Goal: Information Seeking & Learning: Learn about a topic

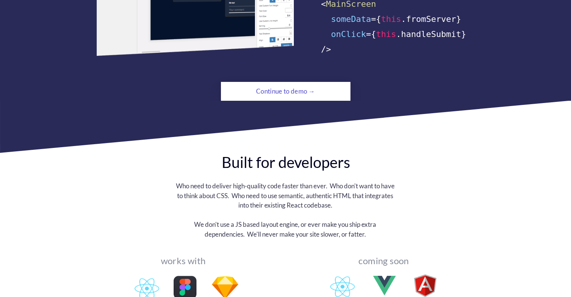
scroll to position [570, 0]
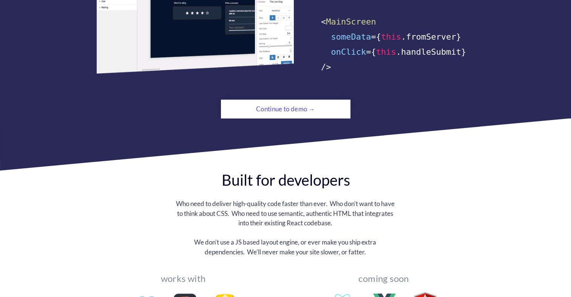
click at [290, 102] on div "Continue to demo →" at bounding box center [285, 109] width 88 height 15
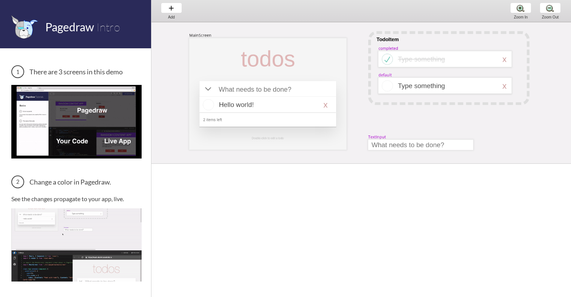
scroll to position [0, 0]
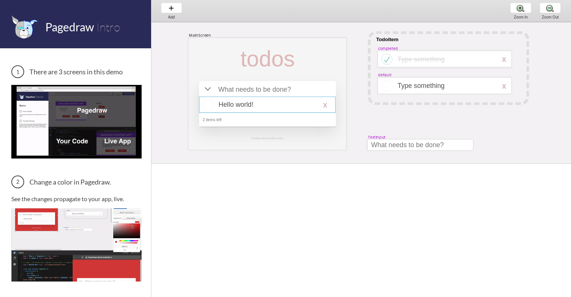
click at [244, 103] on div at bounding box center [267, 105] width 136 height 16
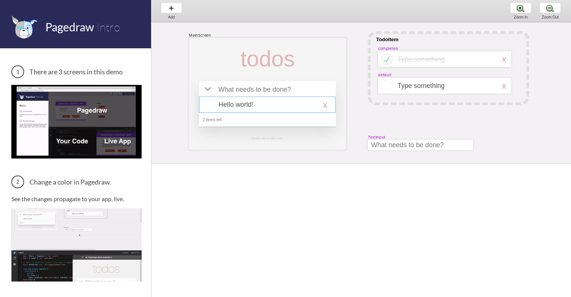
select select "16"
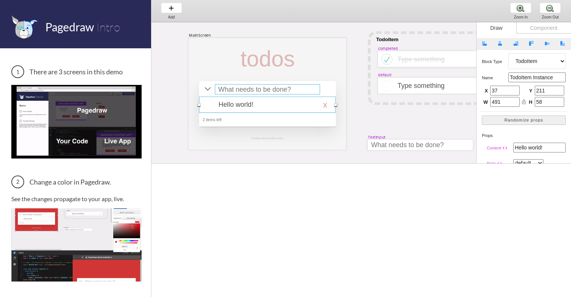
click at [246, 90] on div at bounding box center [267, 89] width 105 height 10
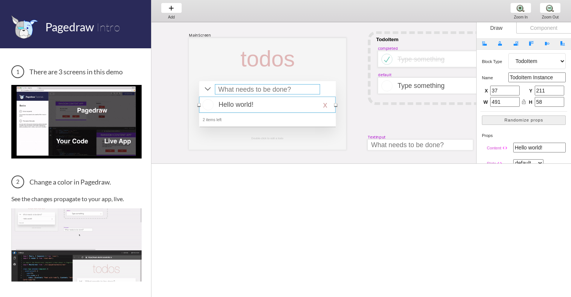
select select "15"
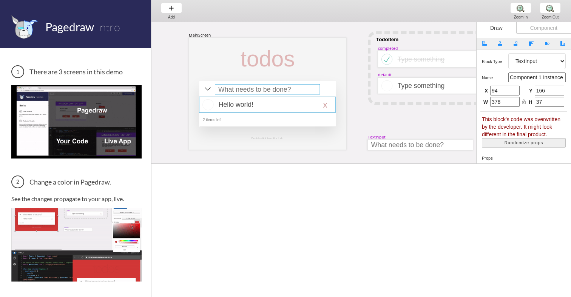
click at [239, 101] on div at bounding box center [267, 105] width 136 height 16
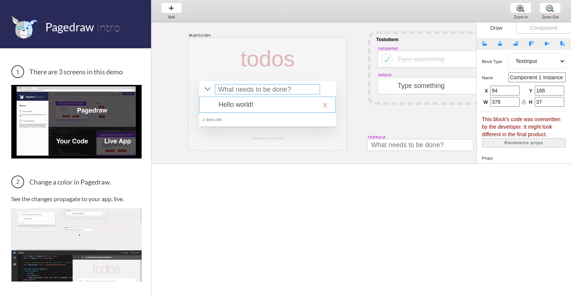
select select "16"
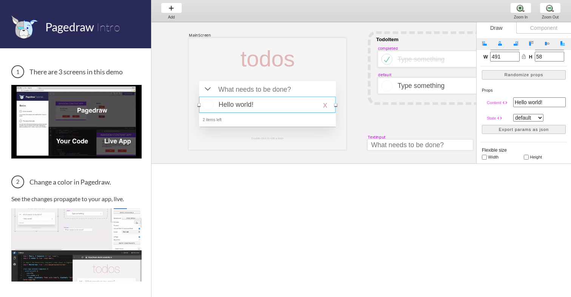
scroll to position [48, 0]
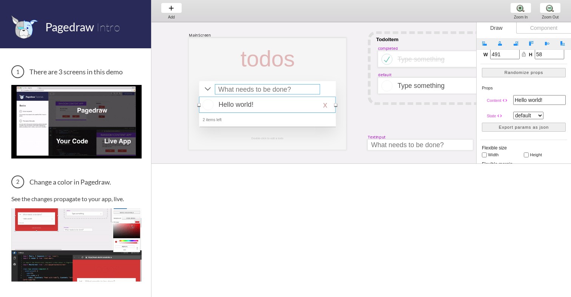
click at [265, 89] on div at bounding box center [267, 89] width 105 height 10
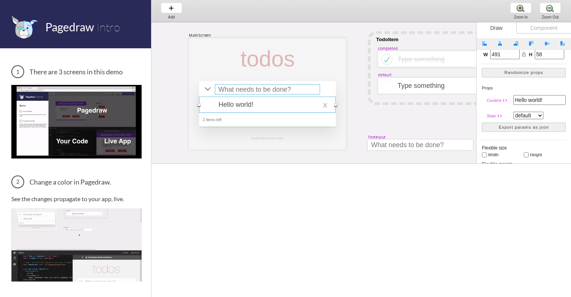
select select "15"
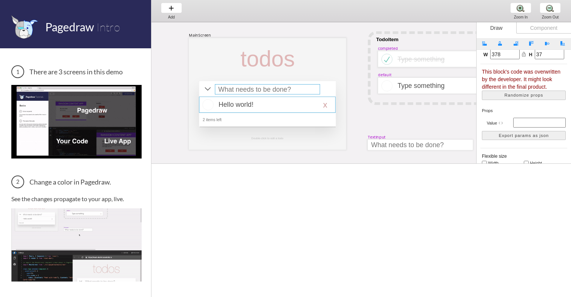
click at [244, 105] on div at bounding box center [267, 105] width 136 height 16
select select "16"
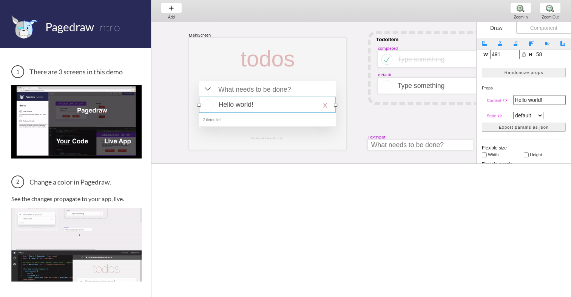
click at [84, 142] on img at bounding box center [76, 121] width 130 height 73
click at [121, 143] on img at bounding box center [76, 121] width 130 height 73
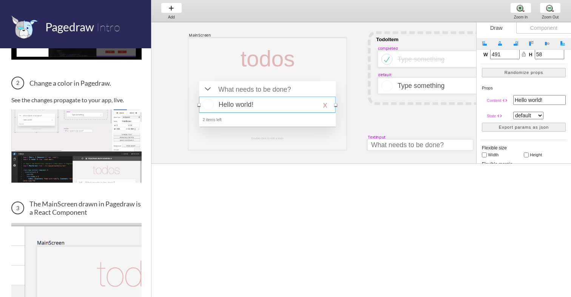
scroll to position [0, 0]
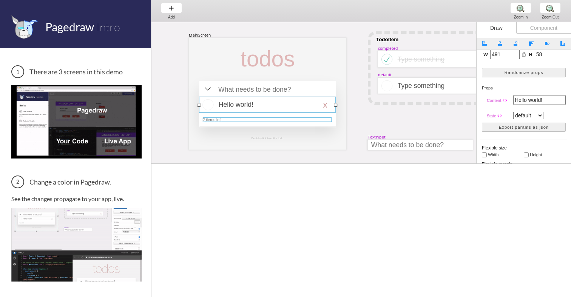
click at [212, 119] on div at bounding box center [267, 120] width 129 height 5
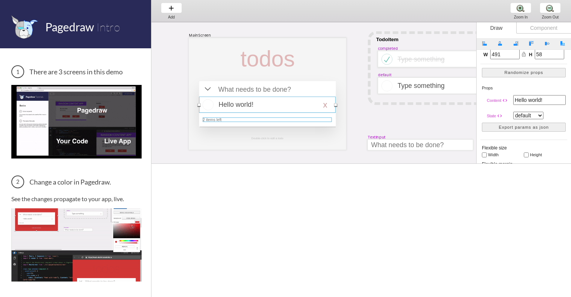
select select "3"
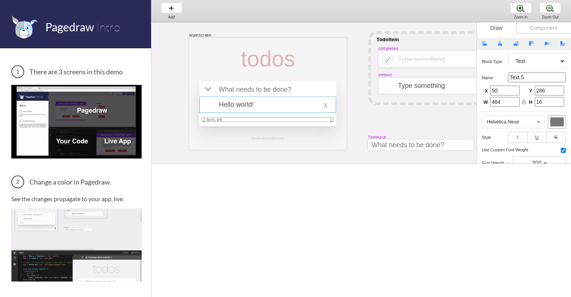
click at [232, 105] on div at bounding box center [268, 105] width 136 height 16
select select "16"
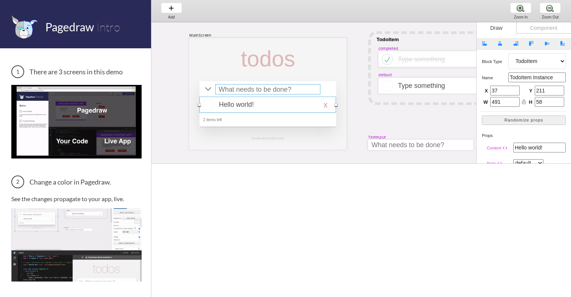
click at [258, 86] on div at bounding box center [267, 89] width 105 height 10
select select "15"
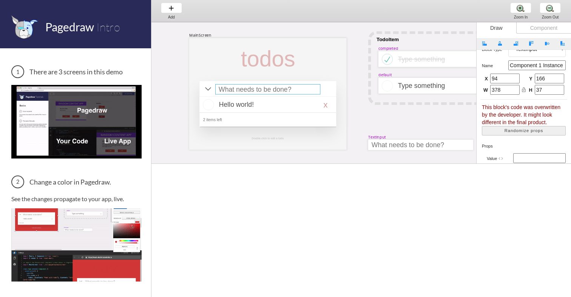
scroll to position [13, 0]
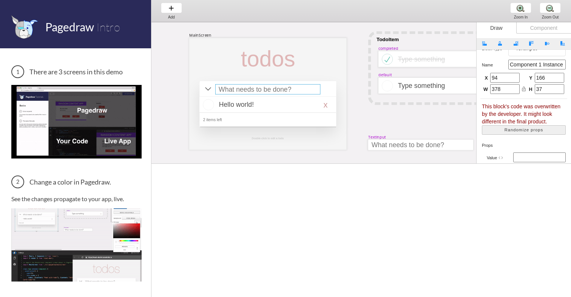
click at [59, 74] on h3 "There are 3 screens in this demo" at bounding box center [76, 71] width 130 height 13
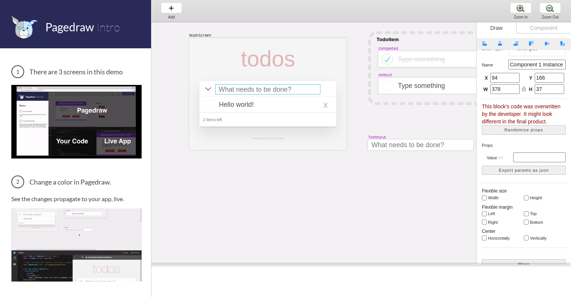
drag, startPoint x: 453, startPoint y: 164, endPoint x: 448, endPoint y: 271, distance: 107.4
click at [448, 267] on span at bounding box center [362, 265] width 420 height 4
click at [234, 99] on div at bounding box center [268, 105] width 136 height 16
select select "16"
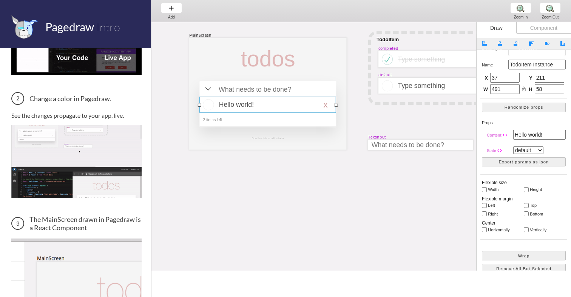
click at [76, 144] on img at bounding box center [76, 161] width 130 height 73
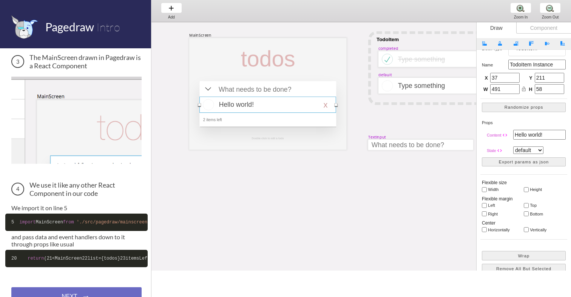
click at [77, 138] on img at bounding box center [76, 120] width 130 height 87
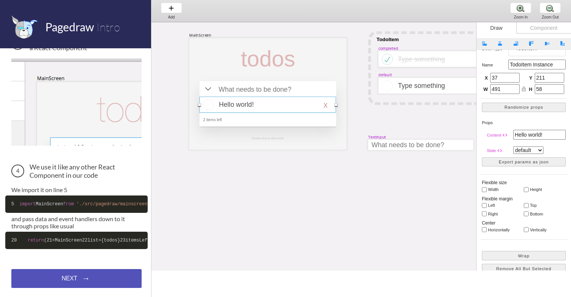
click at [71, 278] on div "NEXT → NEXT → NEXT →" at bounding box center [76, 278] width 130 height 19
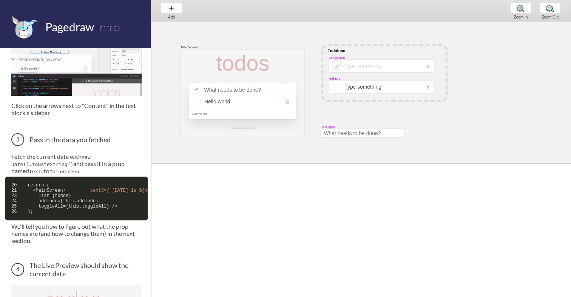
scroll to position [440, 0]
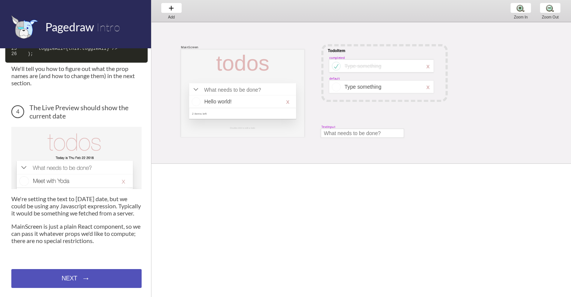
click at [82, 278] on div "NEXT → NEXT → NEXT →" at bounding box center [76, 278] width 130 height 19
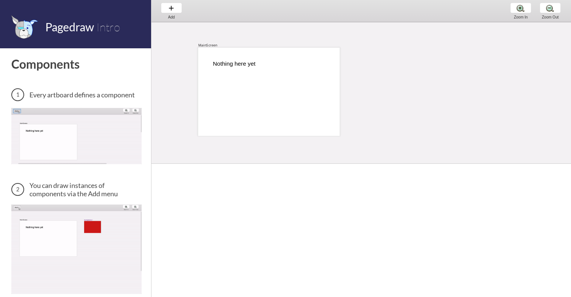
scroll to position [1, 0]
click at [226, 107] on div at bounding box center [269, 90] width 142 height 88
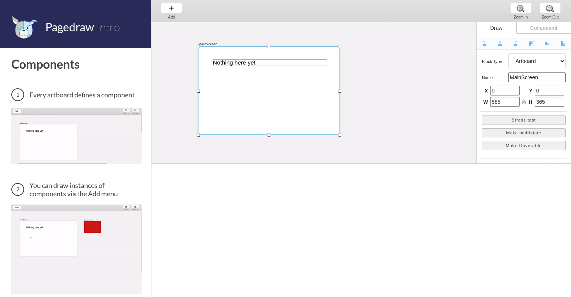
click at [240, 65] on div at bounding box center [270, 62] width 114 height 6
select select "3"
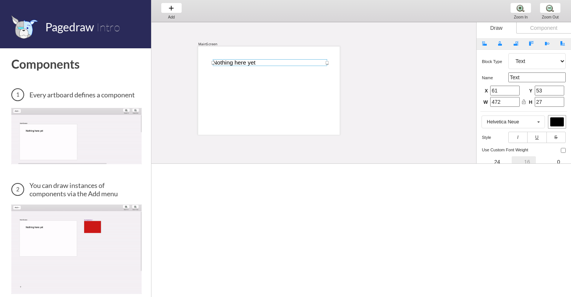
click at [229, 61] on div at bounding box center [270, 62] width 114 height 6
click at [174, 6] on div "Add Add Add" at bounding box center [171, 11] width 29 height 22
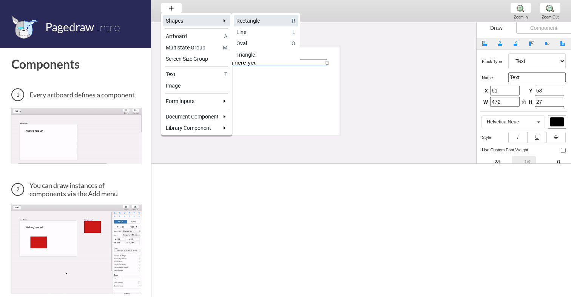
click at [262, 22] on div "Rectangle" at bounding box center [263, 21] width 53 height 8
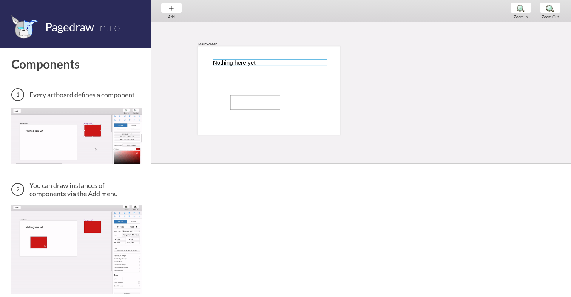
drag, startPoint x: 231, startPoint y: 96, endPoint x: 296, endPoint y: 115, distance: 68.2
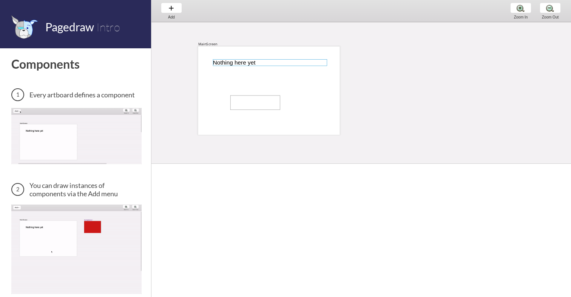
click at [296, 115] on div at bounding box center [269, 90] width 142 height 88
select select "4"
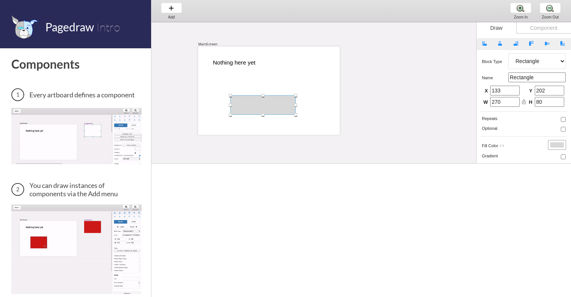
click at [385, 111] on div "MainScreen Nothing here yet" at bounding box center [429, 173] width 554 height 304
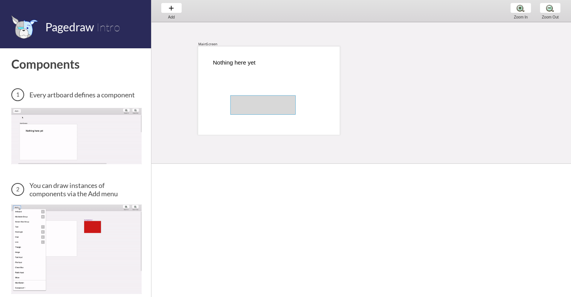
click at [262, 101] on div at bounding box center [263, 105] width 65 height 19
select select "4"
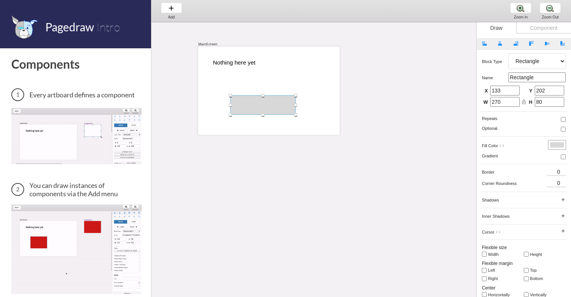
drag, startPoint x: 487, startPoint y: 162, endPoint x: 463, endPoint y: 302, distance: 141.5
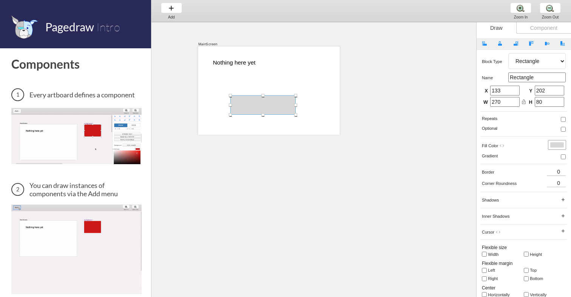
click at [463, 0] on html "Pagedraw Intro Components Every artboard defines a component You can draw insta…" at bounding box center [285, 0] width 571 height 0
click at [281, 190] on div "MainScreen Nothing here yet" at bounding box center [429, 172] width 554 height 304
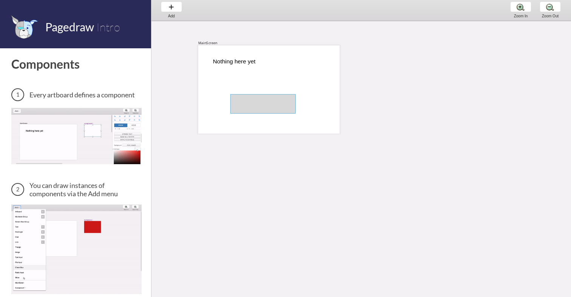
click at [280, 106] on div at bounding box center [263, 103] width 65 height 19
select select "4"
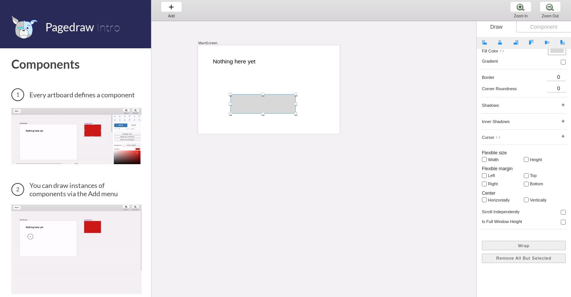
scroll to position [0, 0]
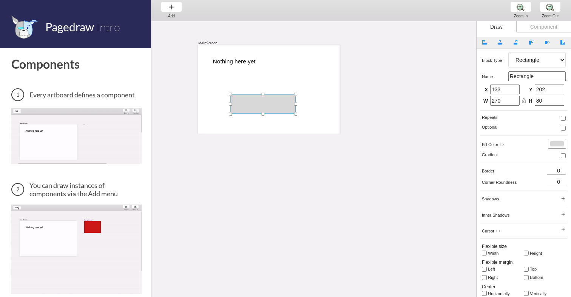
click at [533, 62] on select "Artboard Multistate Group Screen Size Group Text Rectangle Oval Line Triangle I…" at bounding box center [537, 60] width 57 height 16
click at [509, 52] on select "Artboard Multistate Group Screen Size Group Text Rectangle Oval Line Triangle I…" at bounding box center [537, 60] width 57 height 16
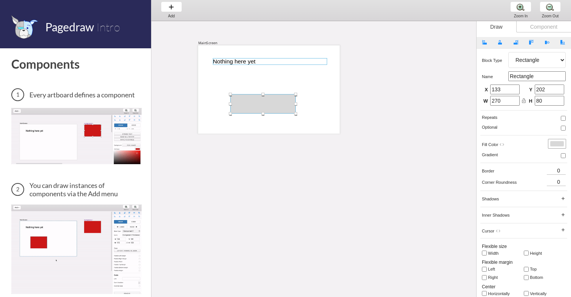
click at [237, 60] on div at bounding box center [270, 61] width 114 height 6
select select "3"
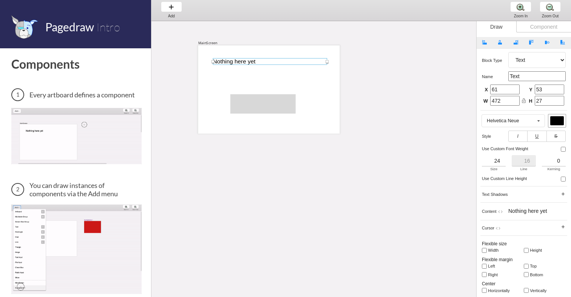
click at [530, 77] on input "Text" at bounding box center [537, 76] width 57 height 10
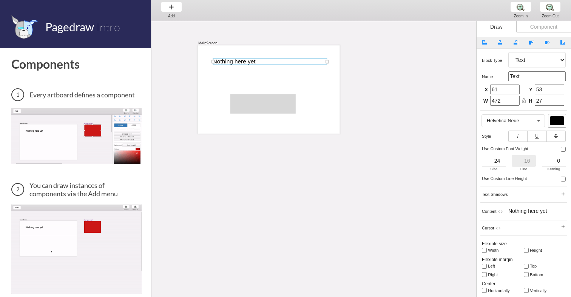
click at [405, 176] on div "MainScreen Nothing here yet" at bounding box center [429, 172] width 554 height 304
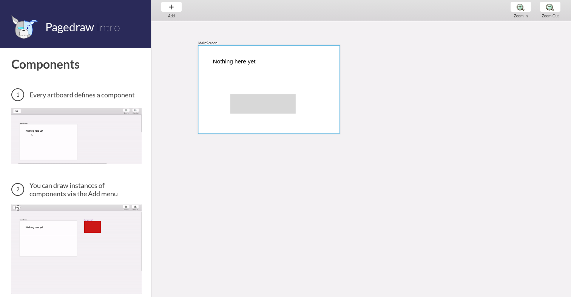
click at [255, 115] on div at bounding box center [269, 89] width 142 height 88
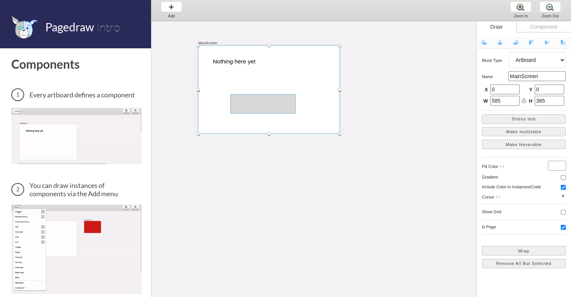
click at [255, 105] on div at bounding box center [263, 103] width 65 height 19
select select "4"
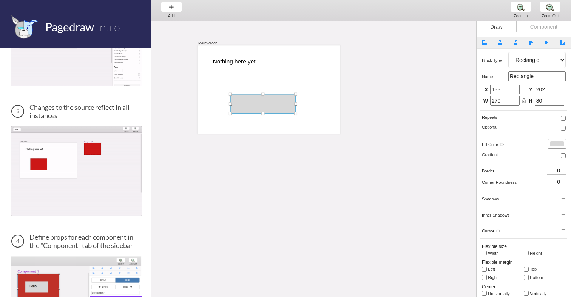
scroll to position [305, 0]
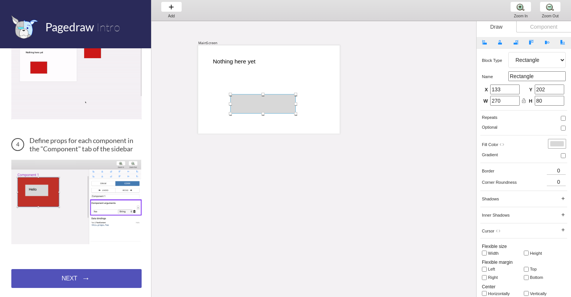
click at [90, 279] on div "NEXT → NEXT → NEXT →" at bounding box center [76, 278] width 130 height 19
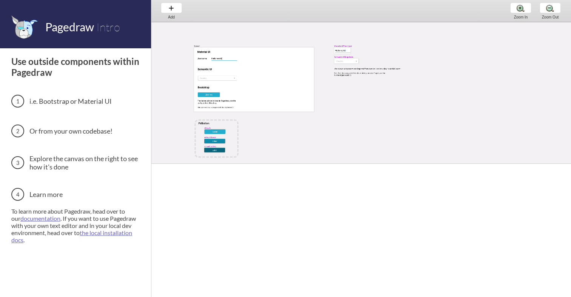
scroll to position [12, 0]
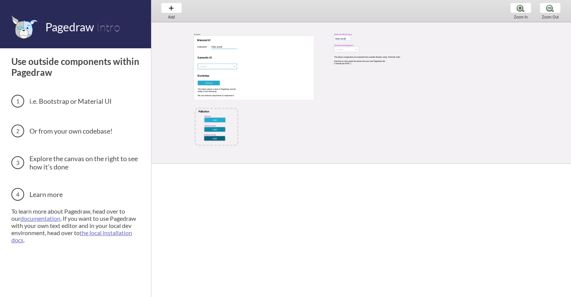
click at [227, 66] on div at bounding box center [217, 67] width 39 height 6
select select "17"
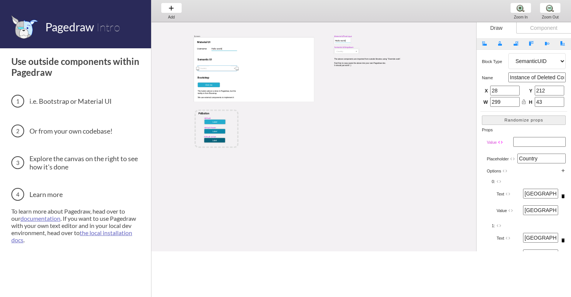
scroll to position [0, 0]
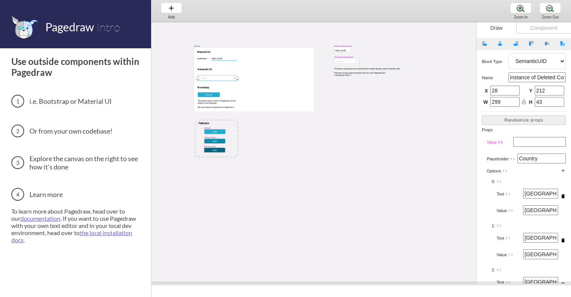
drag, startPoint x: 507, startPoint y: 163, endPoint x: 504, endPoint y: 284, distance: 121.3
click at [504, 284] on span at bounding box center [362, 284] width 420 height 4
click at [535, 141] on input "text" at bounding box center [540, 142] width 53 height 10
type input "hello"
click at [410, 159] on div "MaterialUITextInput Screen Username: Material UI Semantic UI Bootstrap Click me…" at bounding box center [379, 141] width 454 height 239
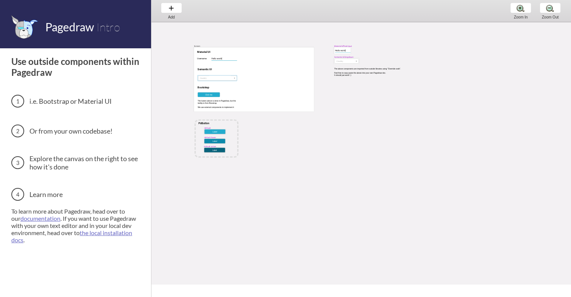
click at [213, 77] on div at bounding box center [217, 79] width 39 height 6
select select "17"
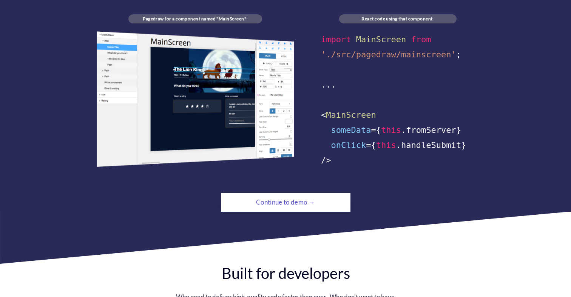
scroll to position [480, 0]
